Goal: Use online tool/utility: Utilize a website feature to perform a specific function

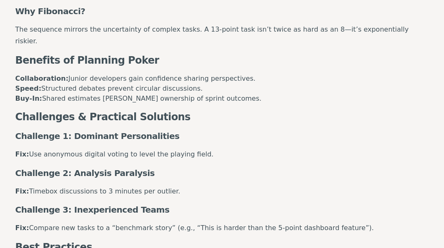
scroll to position [573, 0]
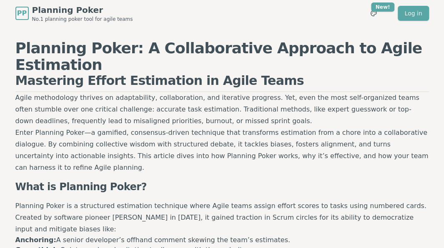
scroll to position [573, 0]
click at [82, 16] on span "No.1 planning poker tool for agile teams" at bounding box center [82, 19] width 101 height 7
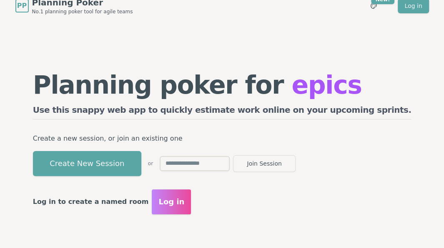
scroll to position [83, 0]
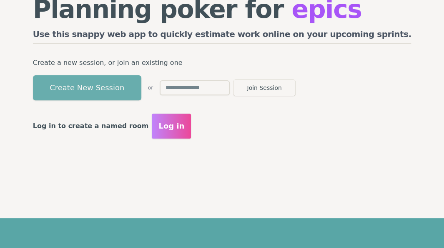
click at [125, 92] on button "Create New Session" at bounding box center [87, 87] width 108 height 25
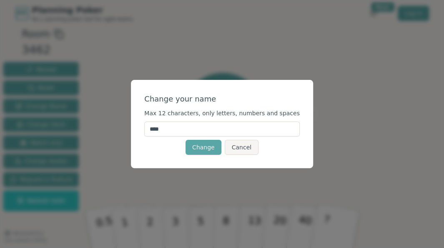
click at [237, 115] on span "Max 12 characters, only letters, numbers and spaces" at bounding box center [221, 113] width 155 height 7
click at [217, 146] on button "Change" at bounding box center [203, 147] width 36 height 15
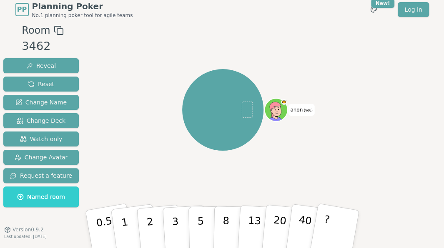
scroll to position [8, 0]
